Goal: Transaction & Acquisition: Purchase product/service

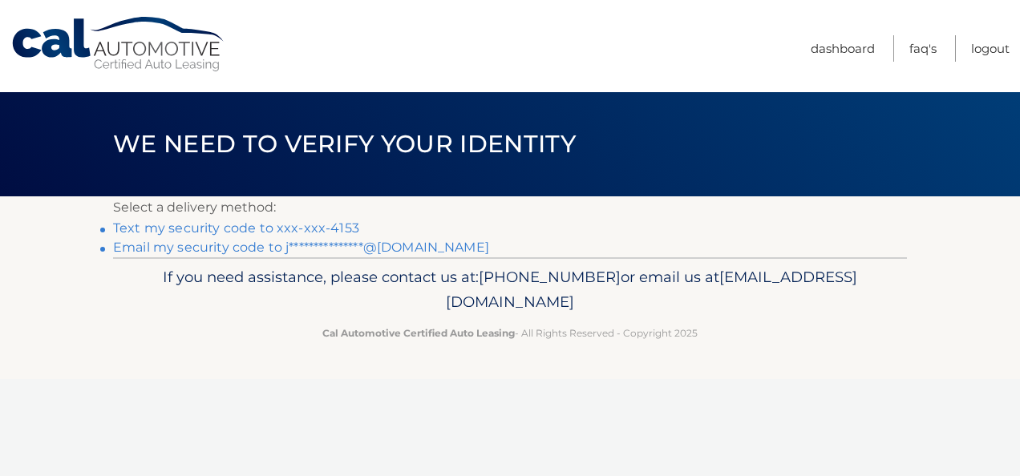
click at [320, 226] on link "Text my security code to xxx-xxx-4153" at bounding box center [236, 228] width 246 height 15
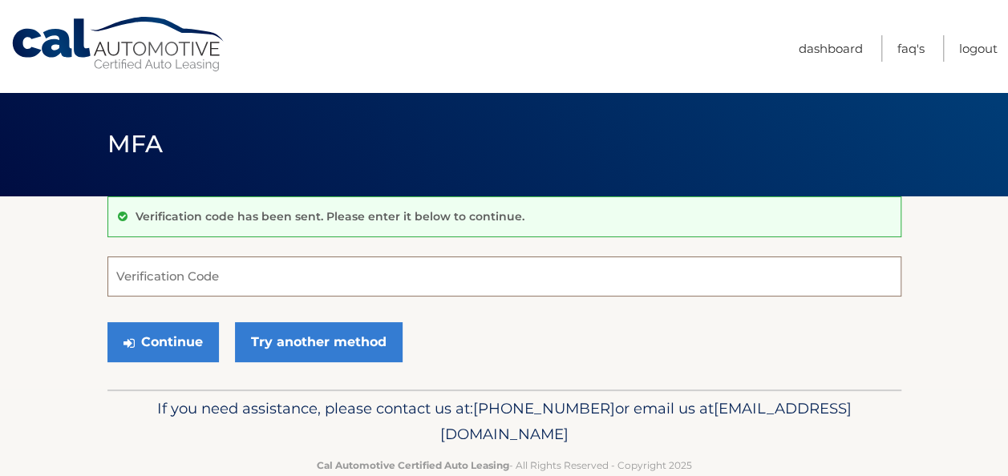
click at [253, 284] on input "Verification Code" at bounding box center [504, 277] width 794 height 40
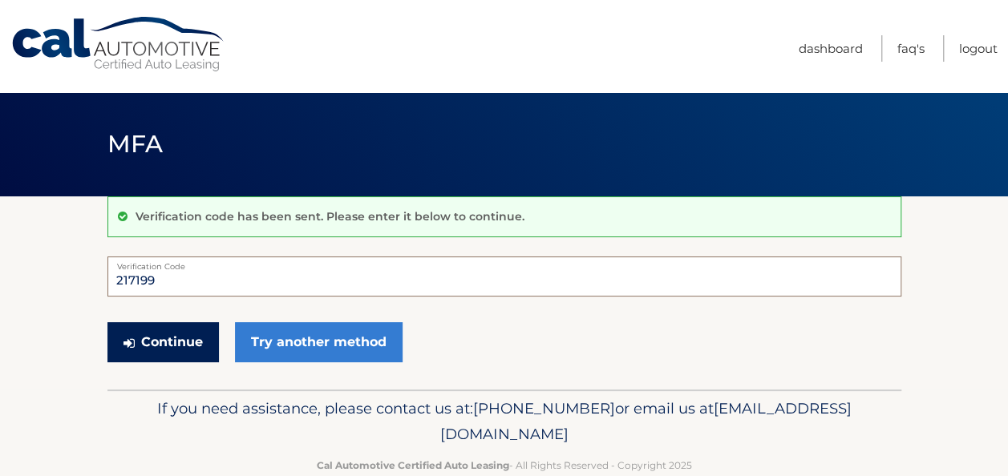
type input "217199"
click at [167, 337] on button "Continue" at bounding box center [163, 342] width 112 height 40
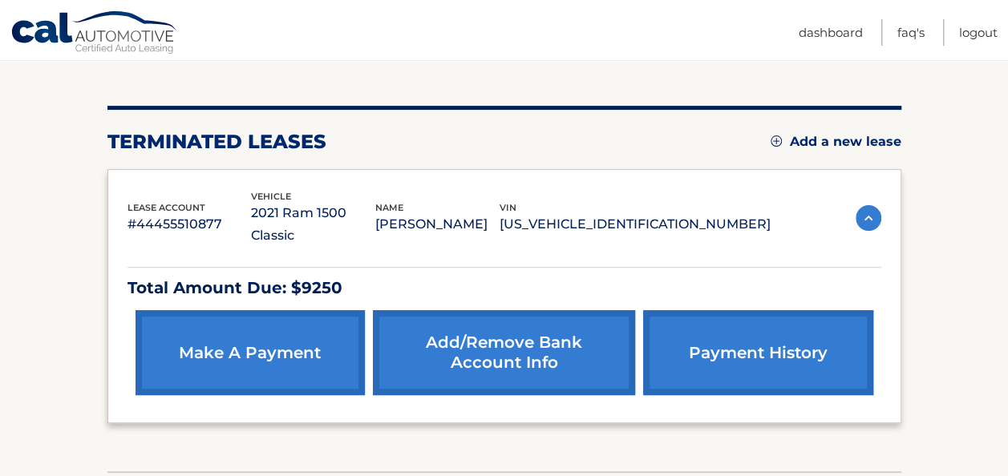
scroll to position [164, 0]
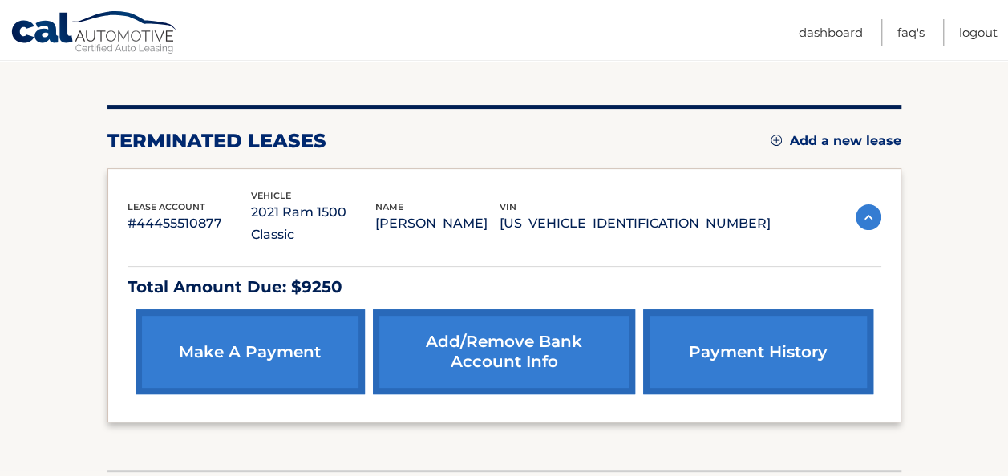
click at [238, 322] on link "make a payment" at bounding box center [250, 352] width 229 height 85
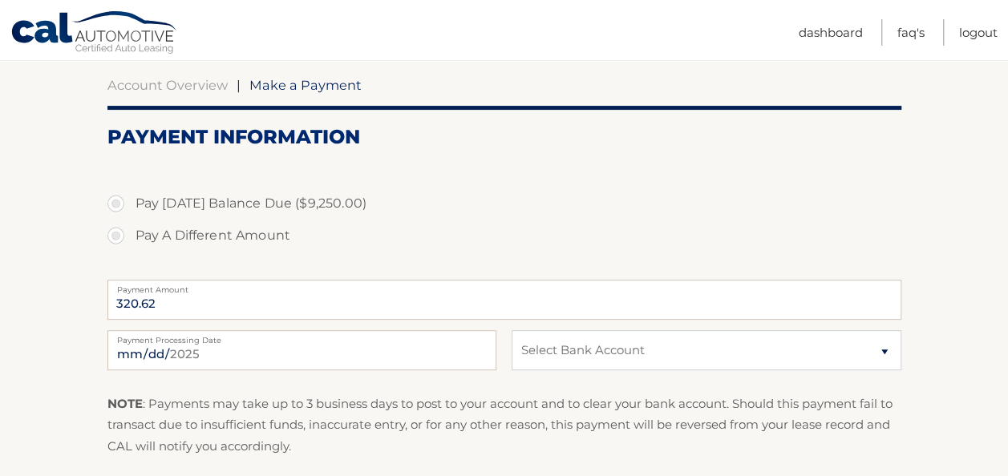
scroll to position [149, 0]
click at [164, 307] on input "320.62" at bounding box center [504, 299] width 794 height 40
click at [161, 308] on input "320.62" at bounding box center [504, 299] width 794 height 40
click at [116, 236] on label "Pay A Different Amount" at bounding box center [504, 235] width 794 height 32
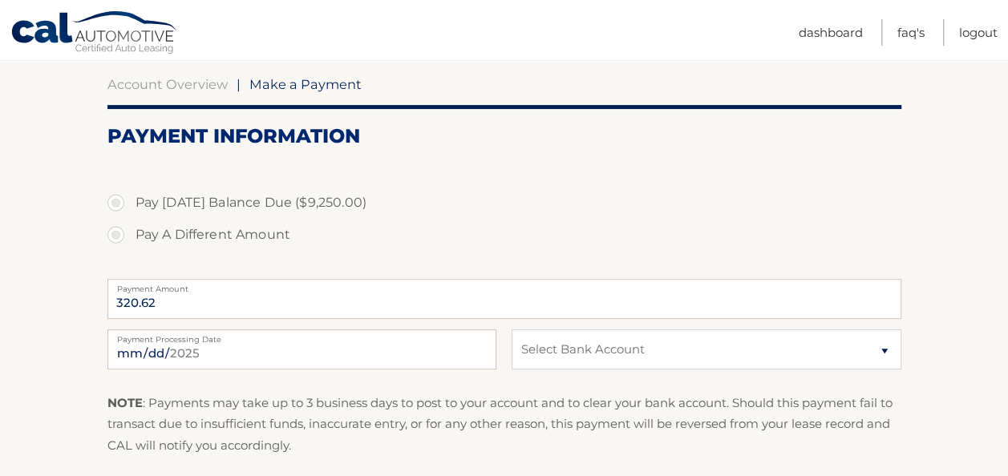
click at [116, 236] on input "Pay A Different Amount" at bounding box center [122, 232] width 16 height 26
radio input "true"
type input "4"
type input "750.00"
click at [568, 339] on select "Select Bank Account Checking JPMORGAN CHASE BANK, NA *****6865 Checking JPMORGA…" at bounding box center [706, 350] width 389 height 40
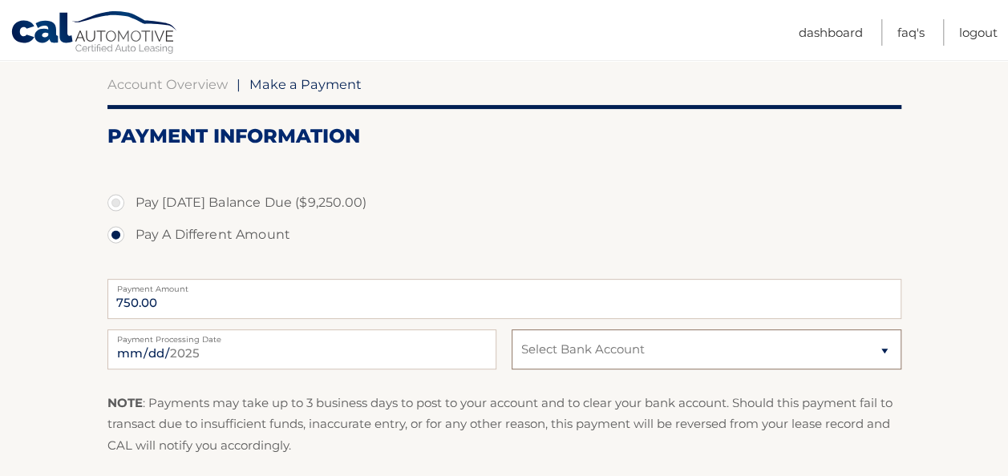
click at [512, 330] on select "Select Bank Account Checking JPMORGAN CHASE BANK, NA *****6865 Checking JPMORGA…" at bounding box center [706, 350] width 389 height 40
click at [599, 348] on select "Select Bank Account Checking JPMORGAN CHASE BANK, NA *****6865 Checking JPMORGA…" at bounding box center [706, 350] width 389 height 40
select select "MWMzY2IwNjctYjhiNi00MDJiLTgyZjMtODY0MmNhNmI1ZjNj"
click at [512, 330] on select "Select Bank Account Checking JPMORGAN CHASE BANK, NA *****6865 Checking JPMORGA…" at bounding box center [706, 350] width 389 height 40
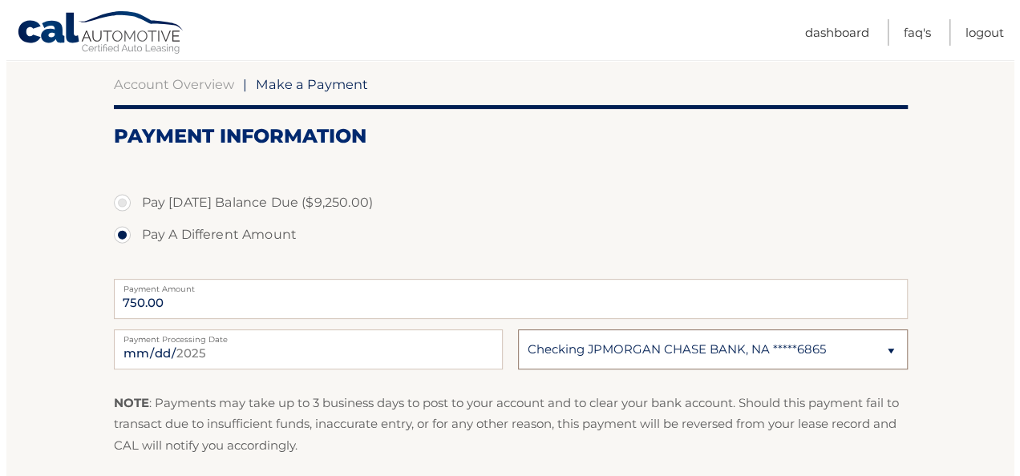
scroll to position [354, 0]
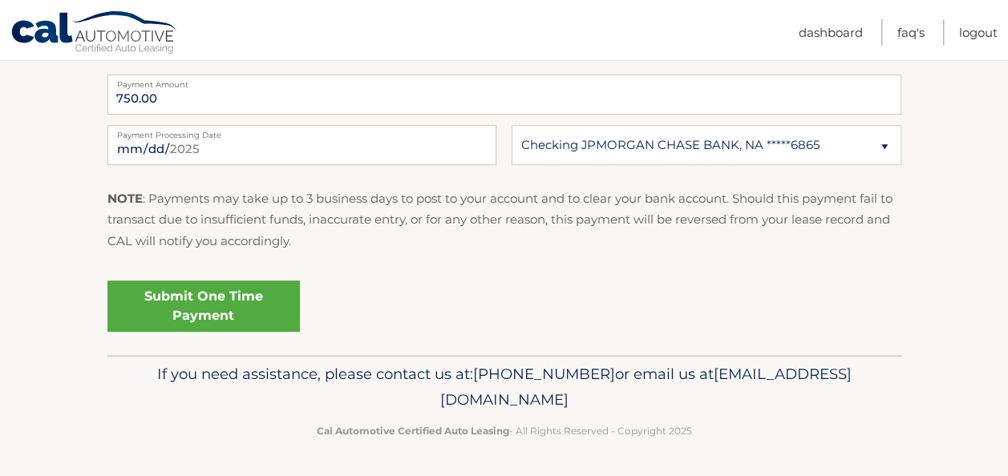
click at [221, 300] on link "Submit One Time Payment" at bounding box center [203, 306] width 193 height 51
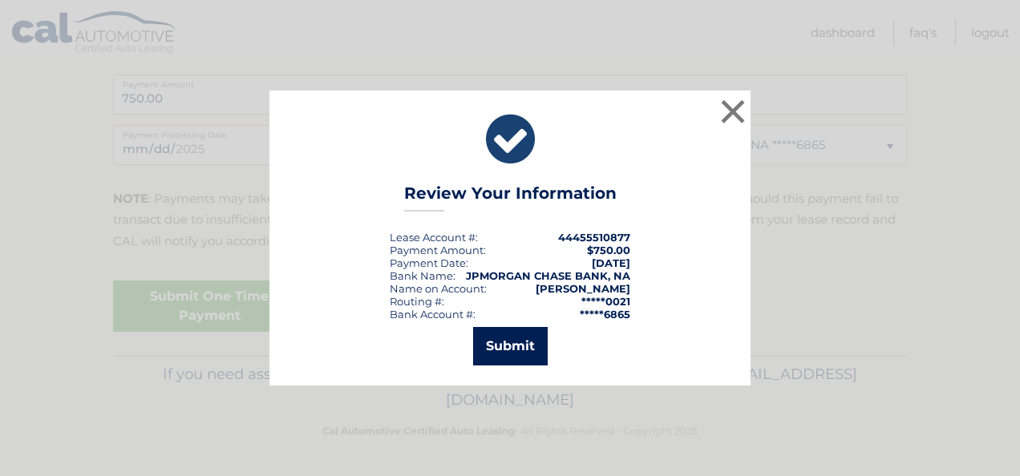
click at [505, 343] on button "Submit" at bounding box center [510, 346] width 75 height 39
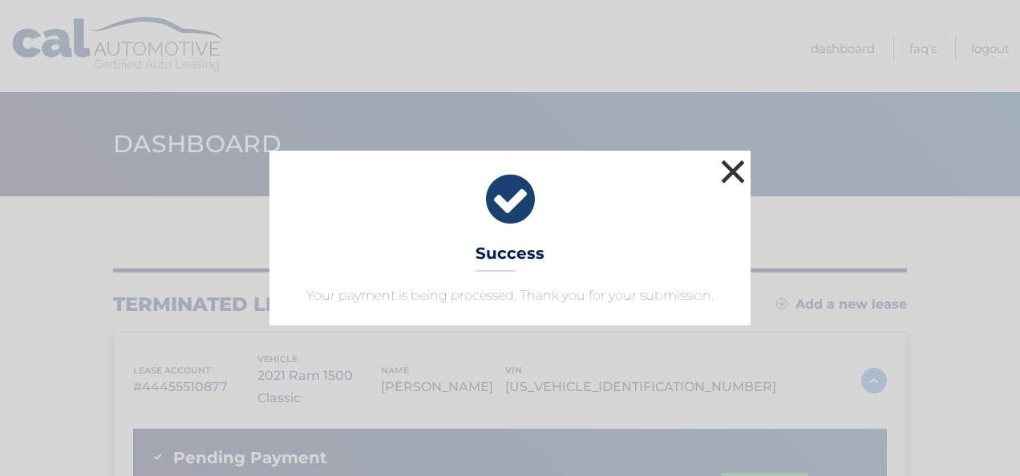
click at [740, 165] on button "×" at bounding box center [733, 172] width 32 height 32
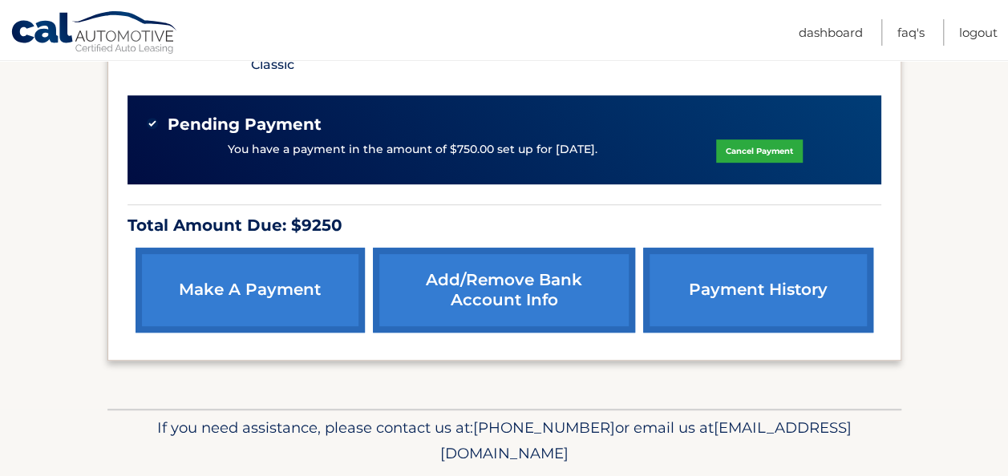
scroll to position [335, 0]
